Goal: Task Accomplishment & Management: Manage account settings

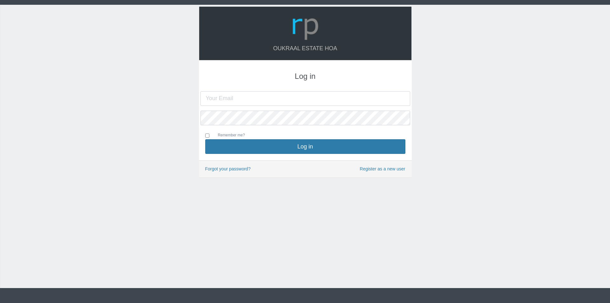
click at [299, 96] on input "text" at bounding box center [305, 98] width 210 height 15
type input "[EMAIL_ADDRESS][DOMAIN_NAME]"
click at [205, 139] on button "Log in" at bounding box center [305, 146] width 200 height 15
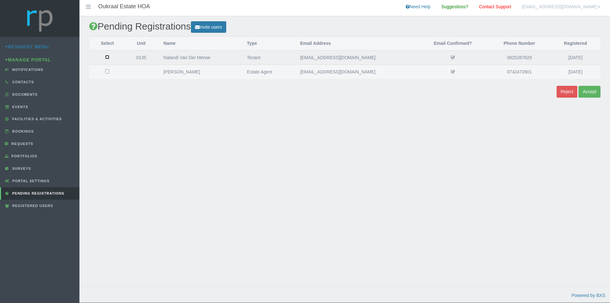
click at [107, 57] on input "checkbox" at bounding box center [107, 57] width 4 height 4
checkbox input "true"
click at [592, 92] on button "Accept" at bounding box center [589, 92] width 22 height 12
